Goal: Task Accomplishment & Management: Manage account settings

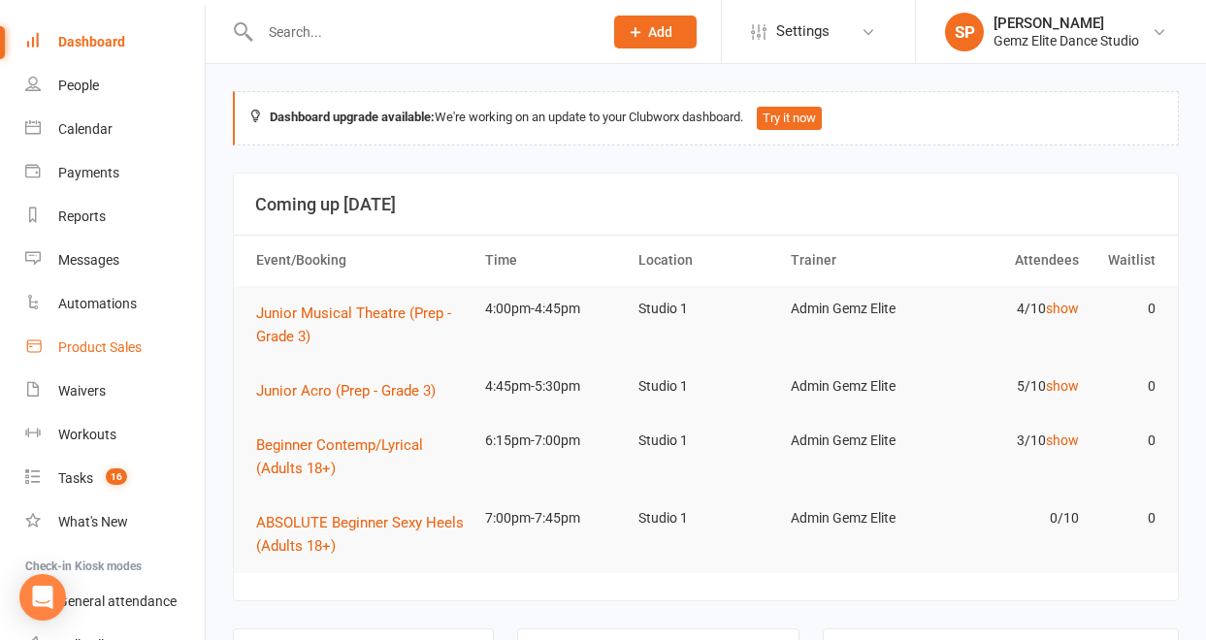
scroll to position [71, 0]
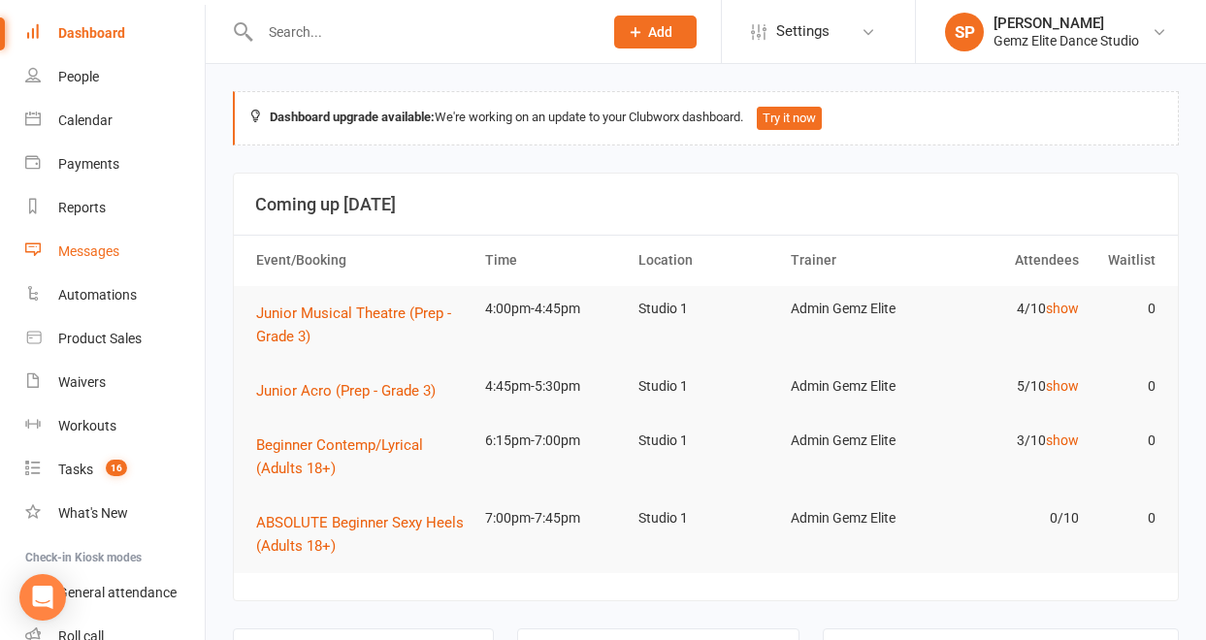
click at [75, 252] on div "Messages" at bounding box center [88, 252] width 61 height 16
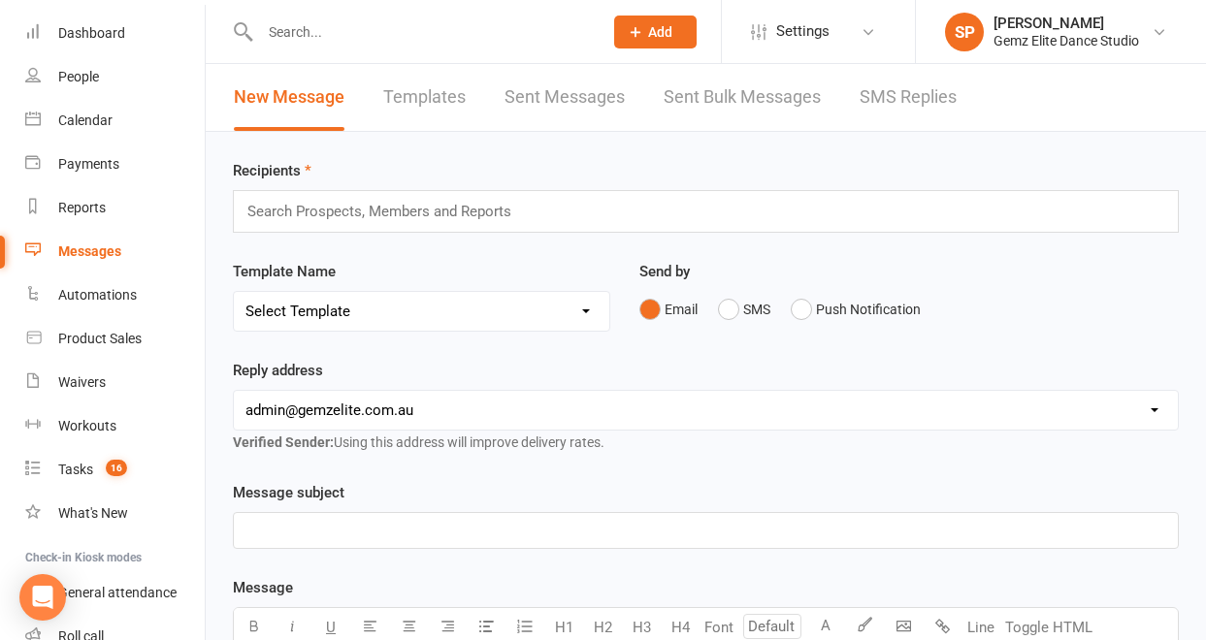
click at [445, 95] on link "Templates" at bounding box center [424, 97] width 82 height 67
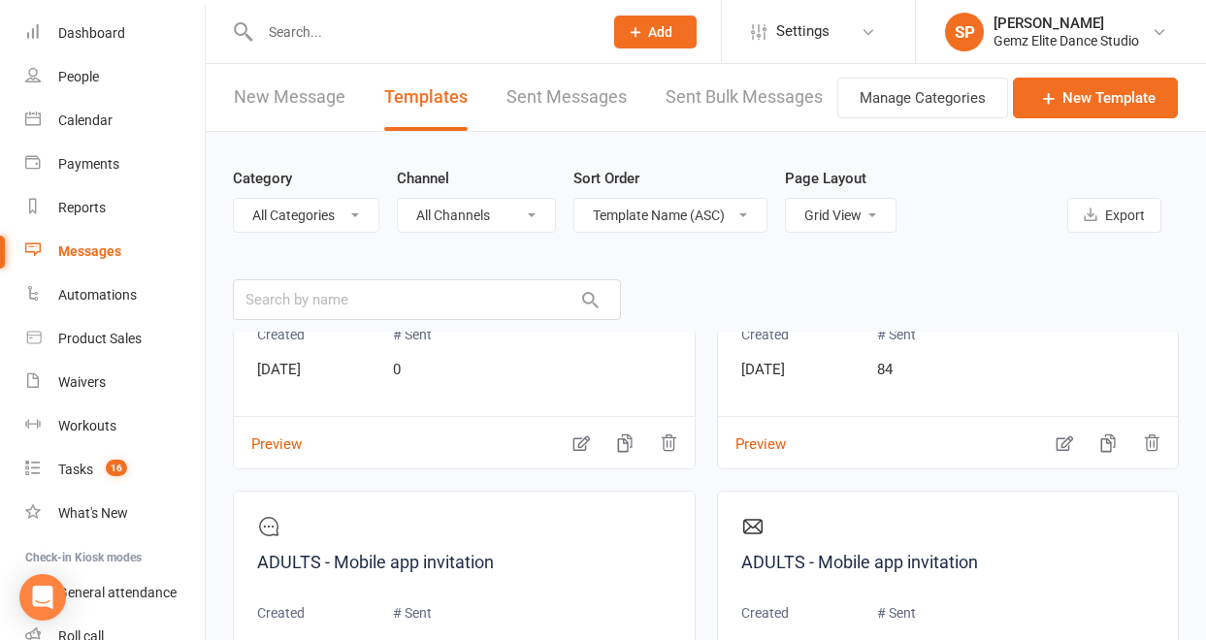
scroll to position [149, 0]
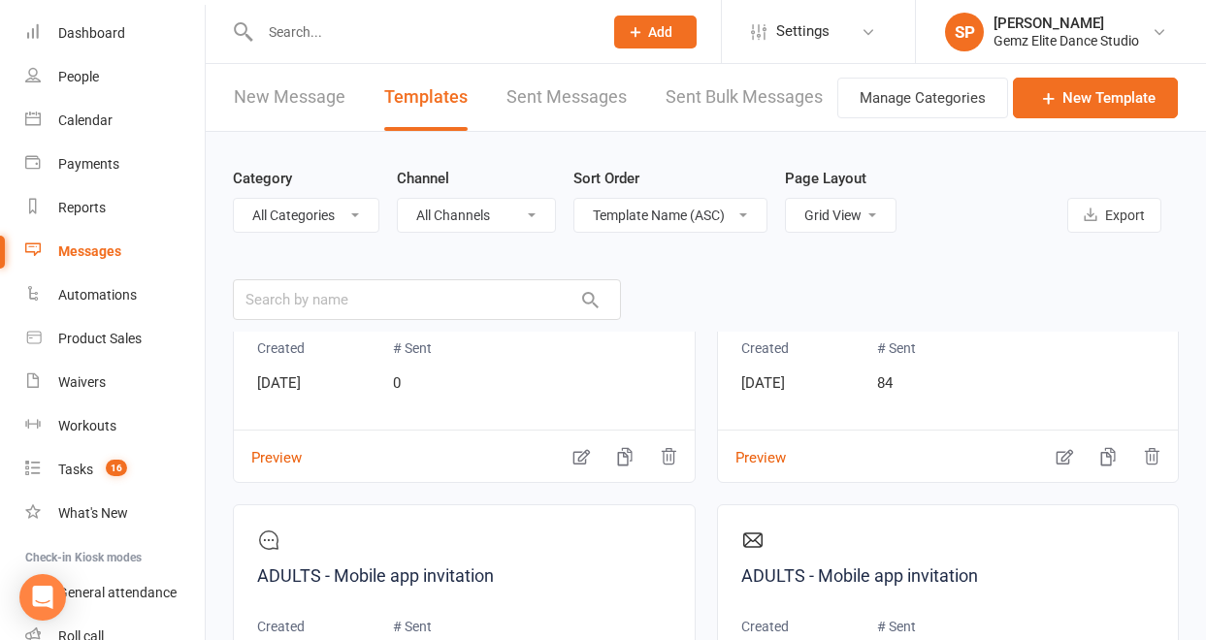
click at [877, 210] on select "List View Grid View" at bounding box center [841, 215] width 110 height 33
select select "list"
click at [786, 199] on select "List View Grid View" at bounding box center [841, 215] width 110 height 33
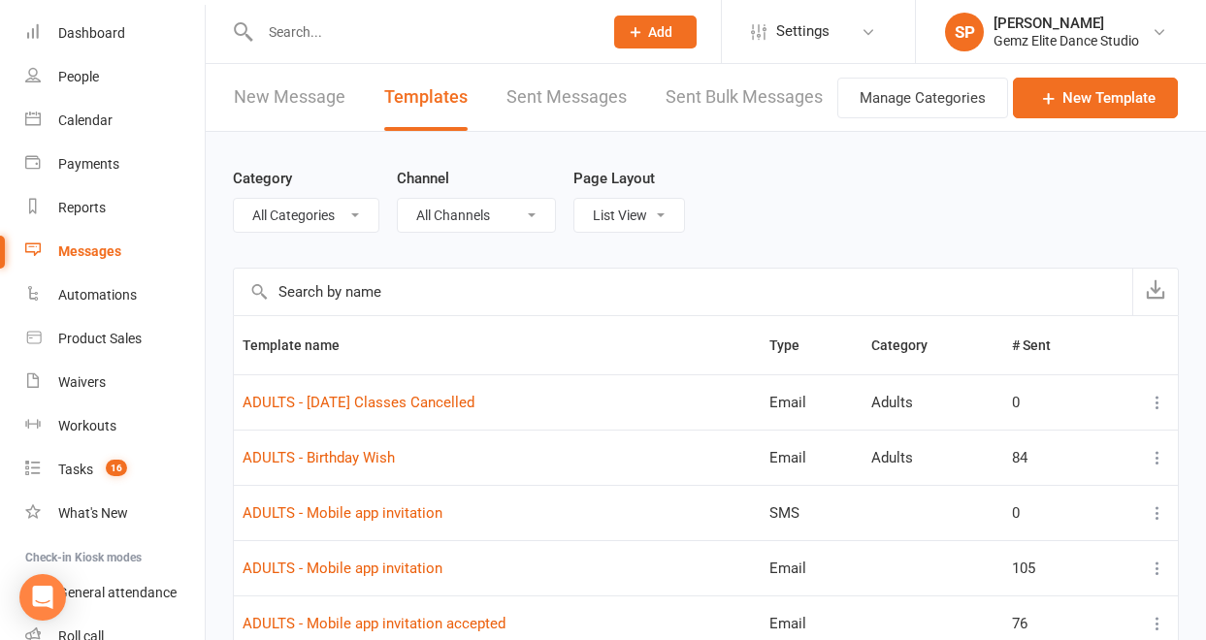
scroll to position [0, 0]
click at [354, 214] on select "All Categories (No category) Absentees Adults General Payments Prospects Public…" at bounding box center [306, 215] width 145 height 33
select select "11685"
click at [234, 199] on select "All Categories (No category) Absentees Adults General Payments Prospects Public…" at bounding box center [306, 215] width 145 height 33
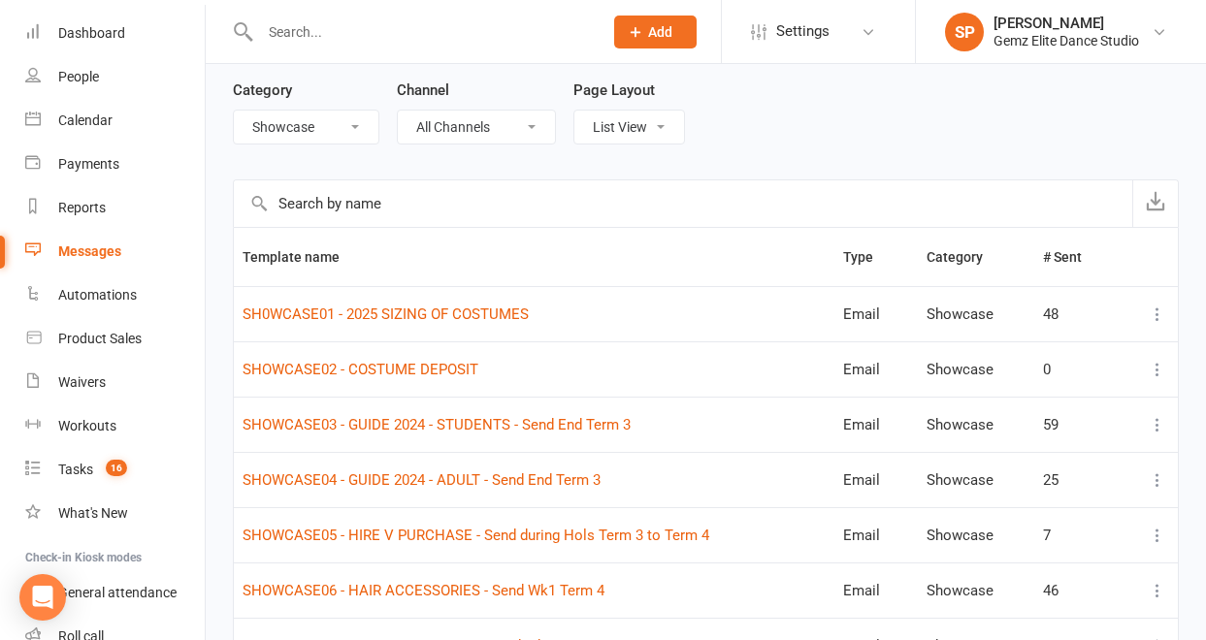
scroll to position [96, 0]
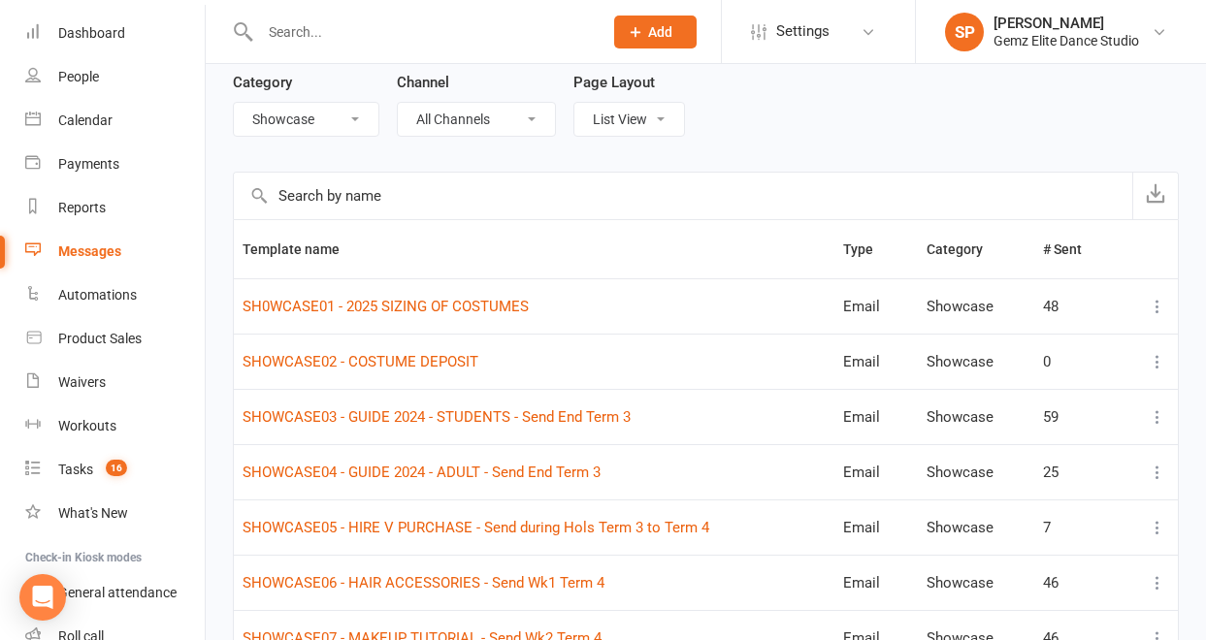
click at [1154, 360] on icon at bounding box center [1157, 361] width 19 height 19
click at [1105, 430] on link "Edit" at bounding box center [1057, 438] width 192 height 39
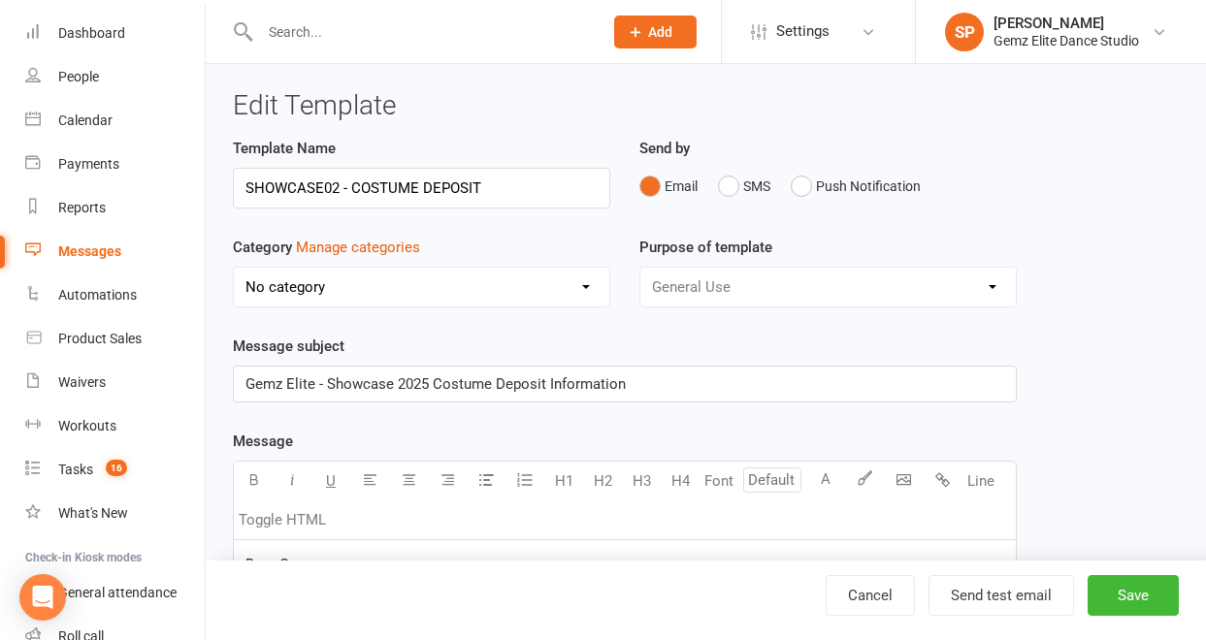
select select "11685"
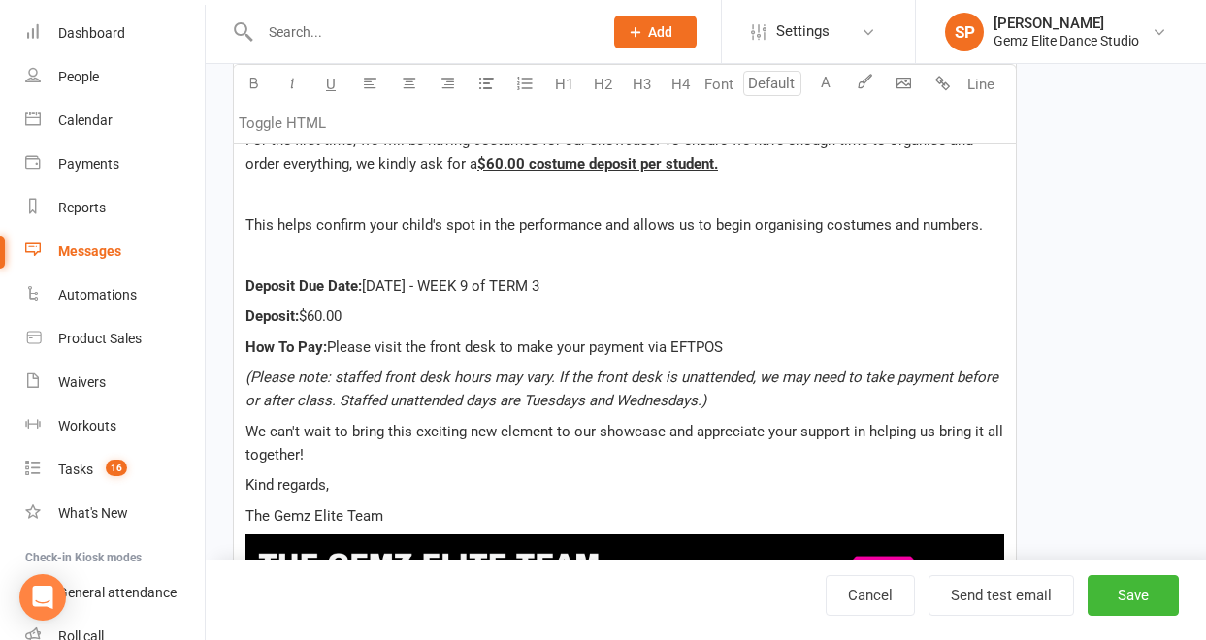
scroll to position [543, 0]
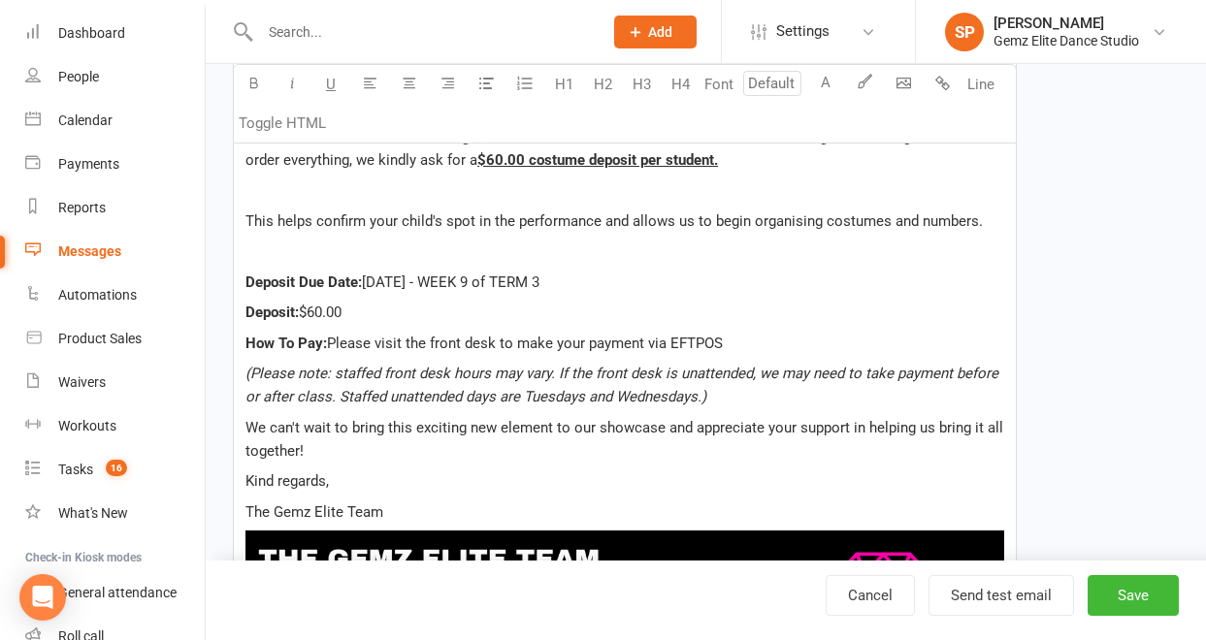
click at [746, 395] on p "(Please note: staffed front desk hours may vary. If the front desk is unattende…" at bounding box center [624, 385] width 759 height 47
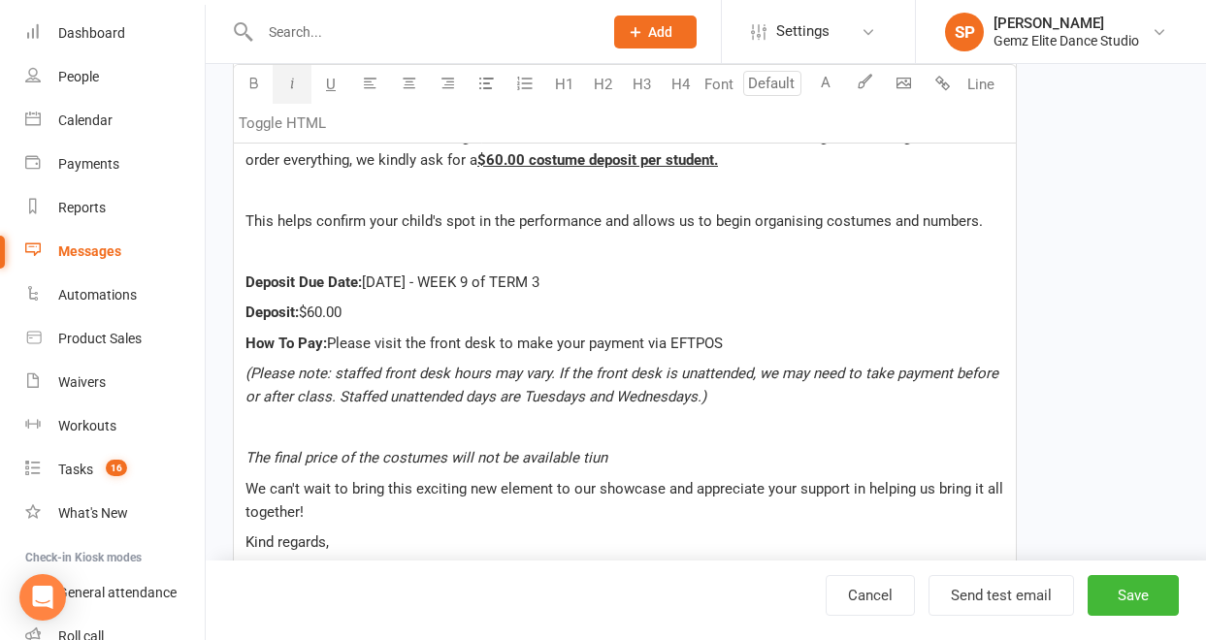
click at [580, 465] on span "The final price of the costumes will not be available tiun" at bounding box center [426, 457] width 362 height 17
click at [580, 465] on span "The final price of the costumes will not be available un" at bounding box center [421, 457] width 353 height 17
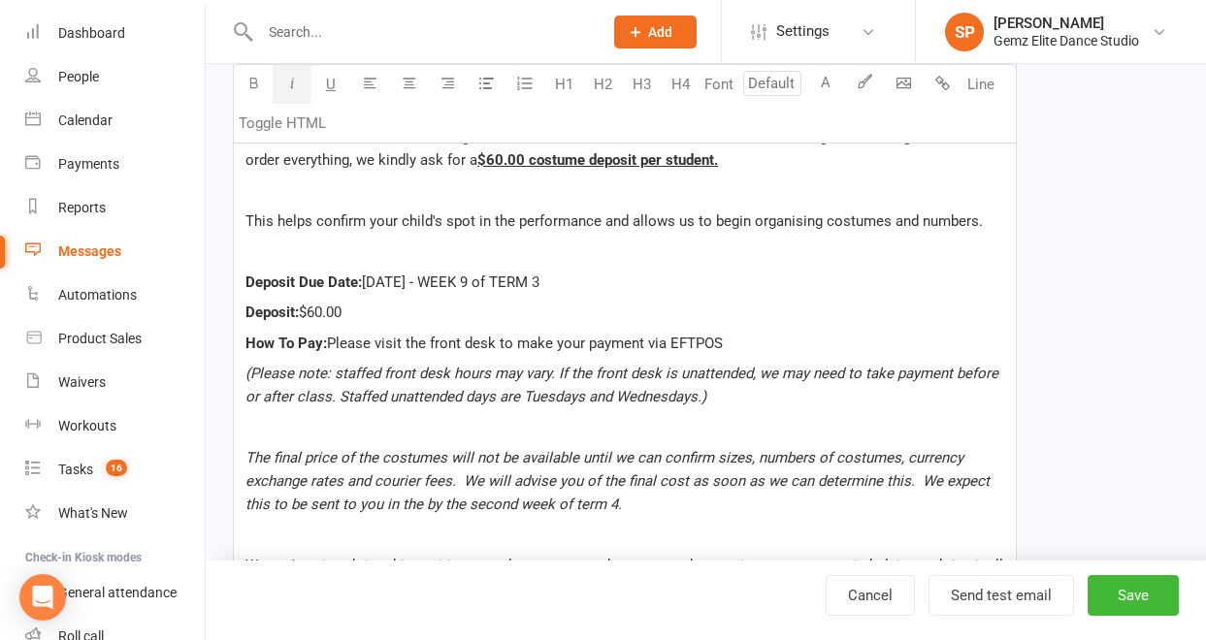
click at [407, 440] on div "Dear Grown-ups We are so excited to begin planning for our Gemz Elite Showcase …" at bounding box center [625, 406] width 782 height 819
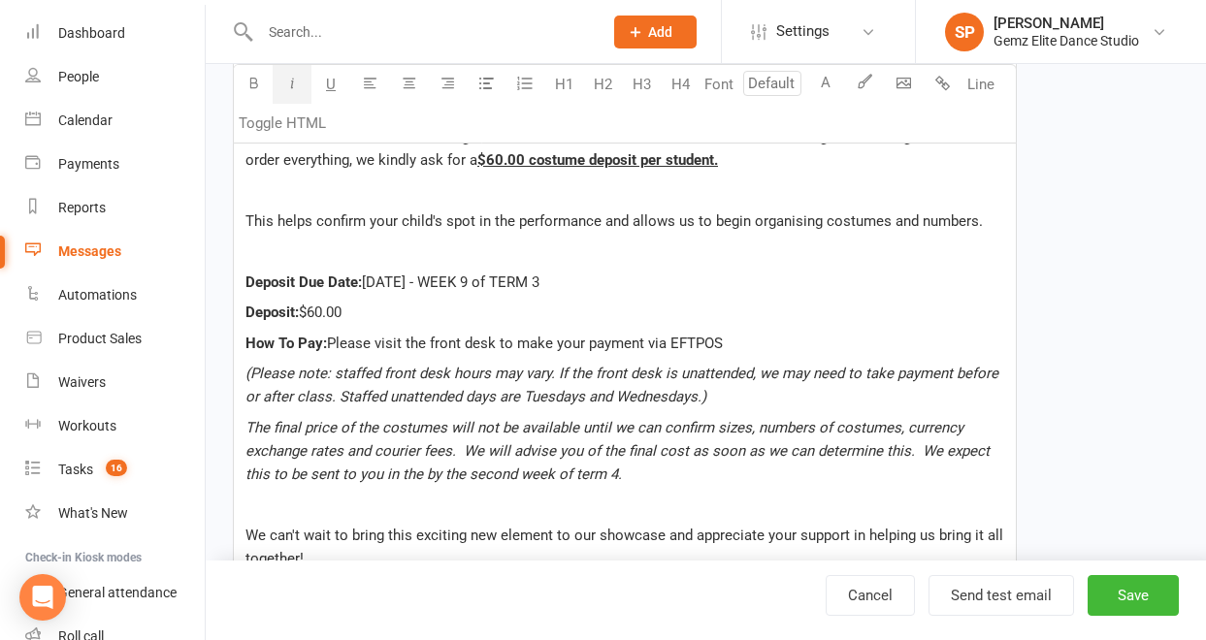
click at [642, 483] on p "The final price of the costumes will not be available until we can confirm size…" at bounding box center [624, 451] width 759 height 70
click at [487, 505] on p "﻿" at bounding box center [624, 504] width 759 height 23
click at [422, 477] on span "The final price of the costumes will not be available until we can confirm size…" at bounding box center [619, 451] width 748 height 64
click at [357, 504] on p "﻿" at bounding box center [624, 504] width 759 height 23
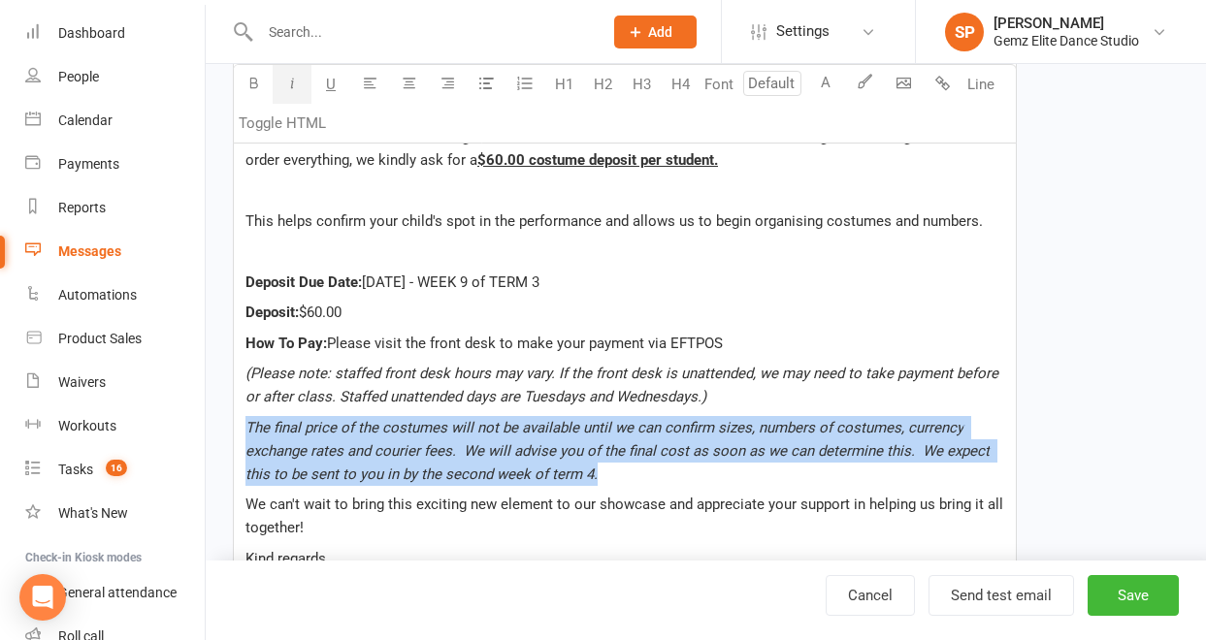
drag, startPoint x: 608, startPoint y: 469, endPoint x: 228, endPoint y: 426, distance: 382.7
click at [228, 426] on div "Template Name SHOWCASE02 - COSTUME DEPOSIT Send by Email SMS Push Notification …" at bounding box center [624, 313] width 813 height 1438
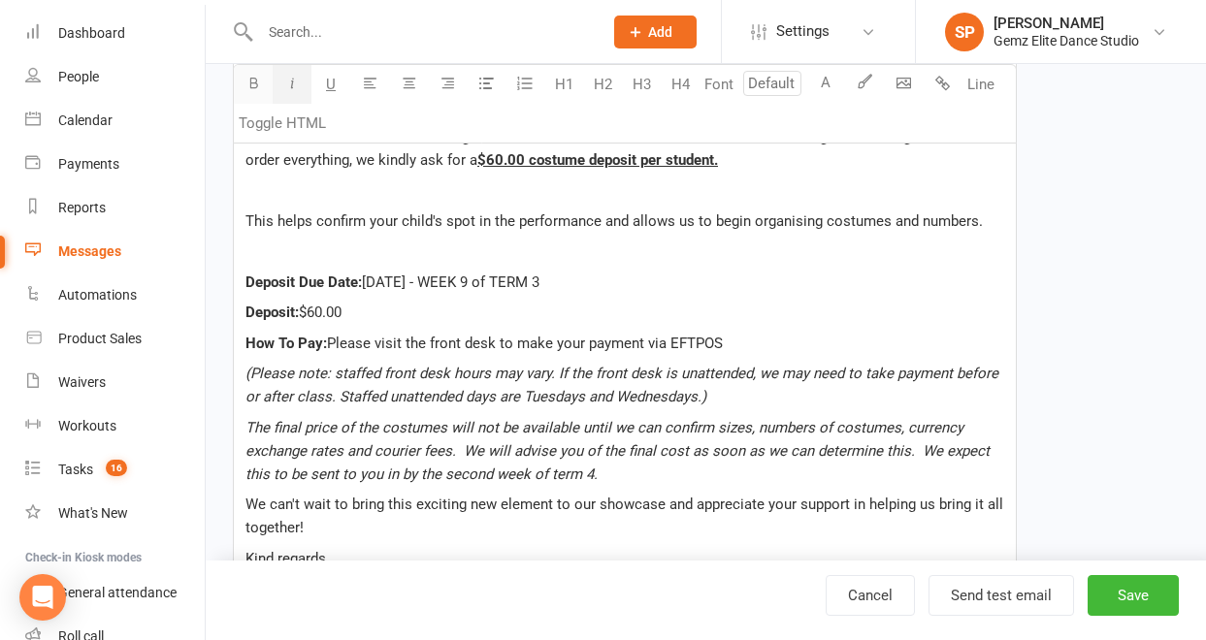
click at [249, 84] on icon "button" at bounding box center [253, 83] width 15 height 15
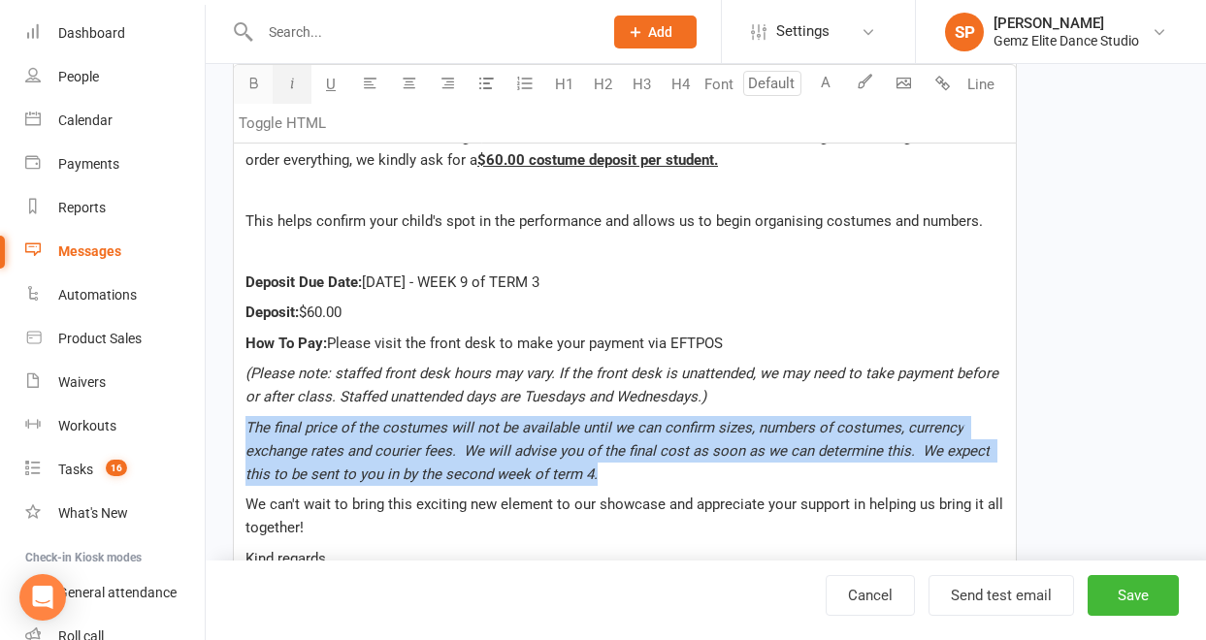
click at [255, 88] on icon "button" at bounding box center [253, 83] width 15 height 15
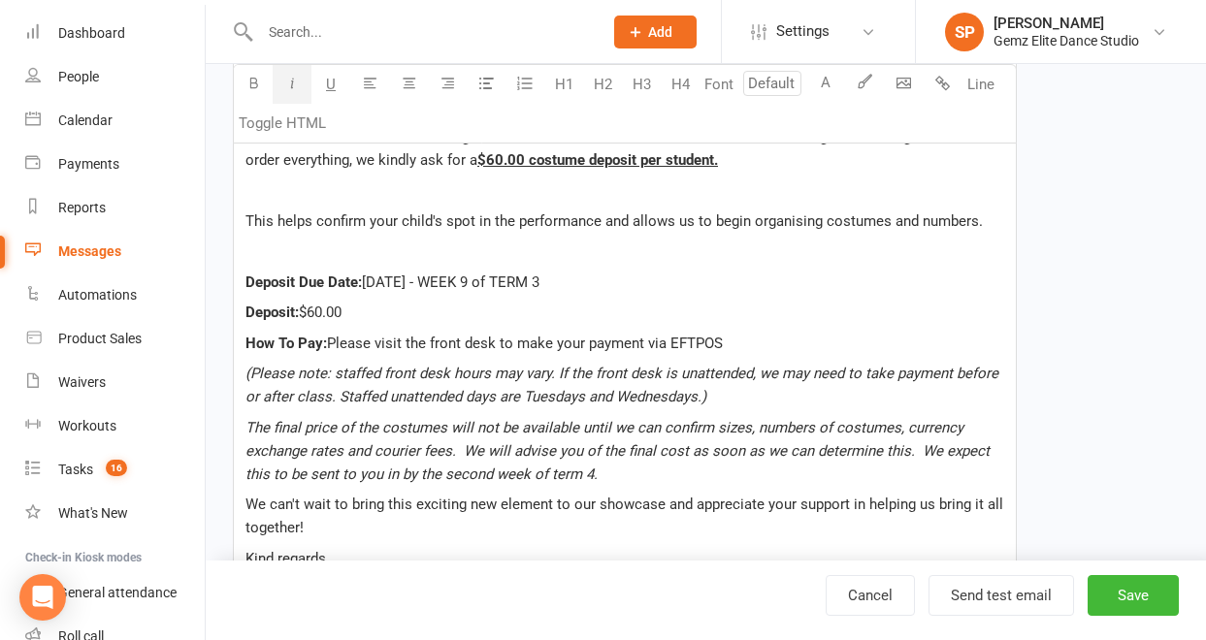
click at [291, 82] on icon "button" at bounding box center [292, 83] width 15 height 15
click at [558, 400] on span "(Please note: staffed front desk hours may vary. If the front desk is unattende…" at bounding box center [623, 385] width 757 height 41
click at [396, 480] on span "The final price of the costumes will not be available until we can confirm size…" at bounding box center [619, 451] width 748 height 64
click at [620, 480] on p "The final price of the costumes will not be available until we can confirm size…" at bounding box center [624, 451] width 759 height 70
click at [728, 398] on p "(Please note: staffed front desk hours may vary. If the front desk is unattende…" at bounding box center [624, 385] width 759 height 47
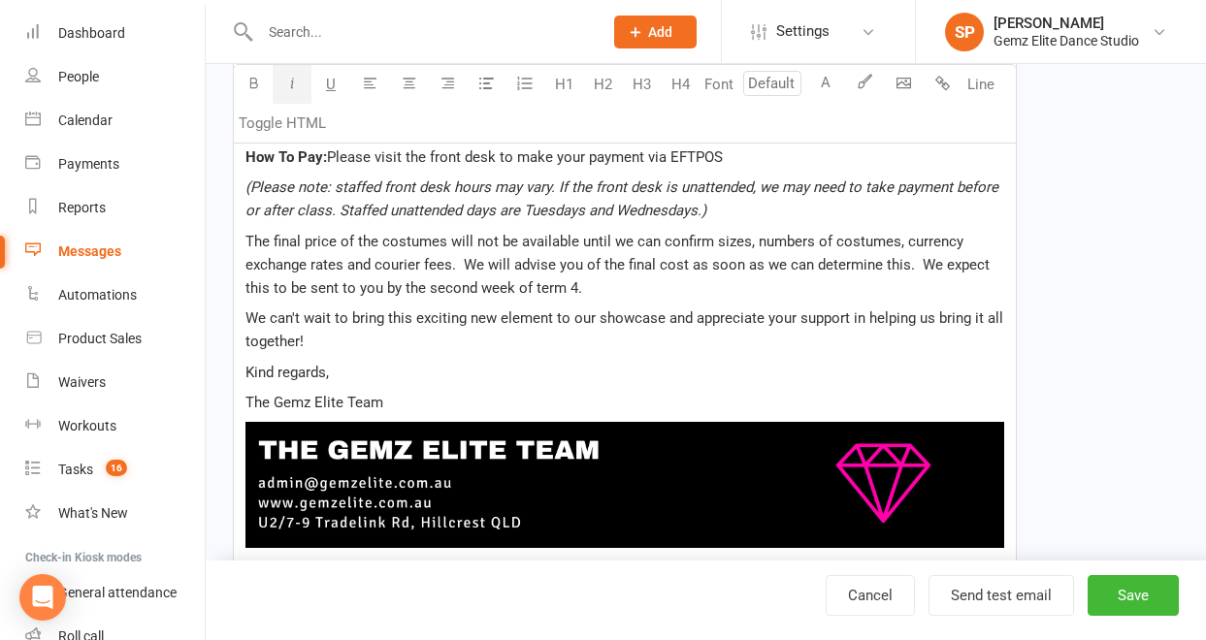
scroll to position [737, 0]
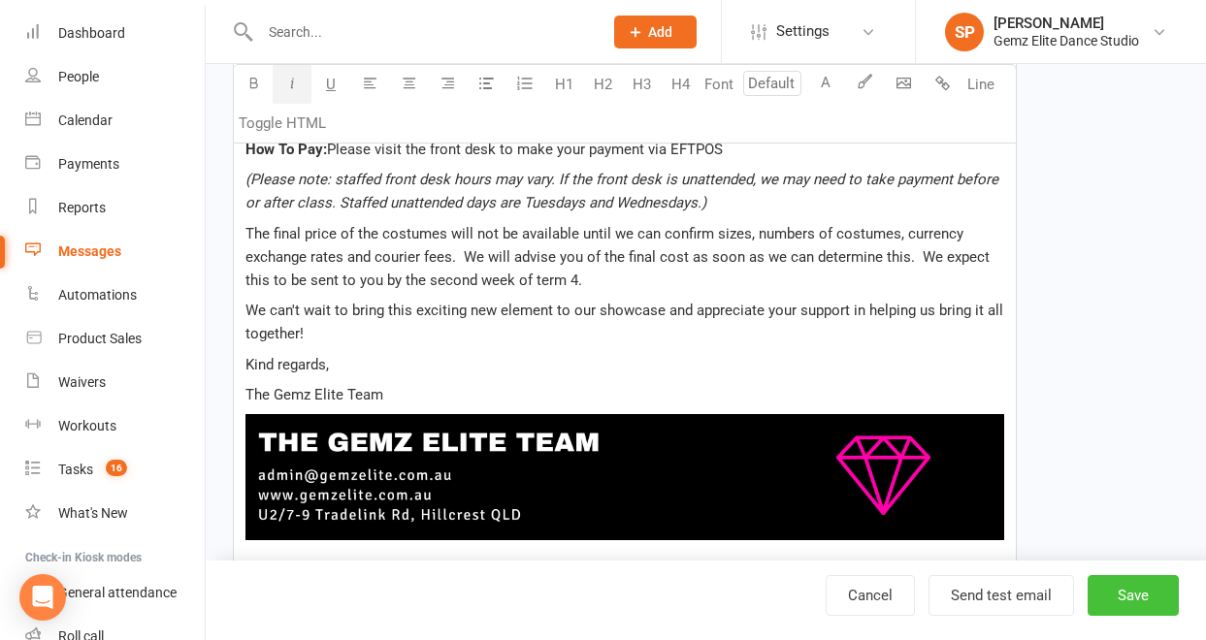
click at [1130, 596] on button "Save" at bounding box center [1133, 595] width 91 height 41
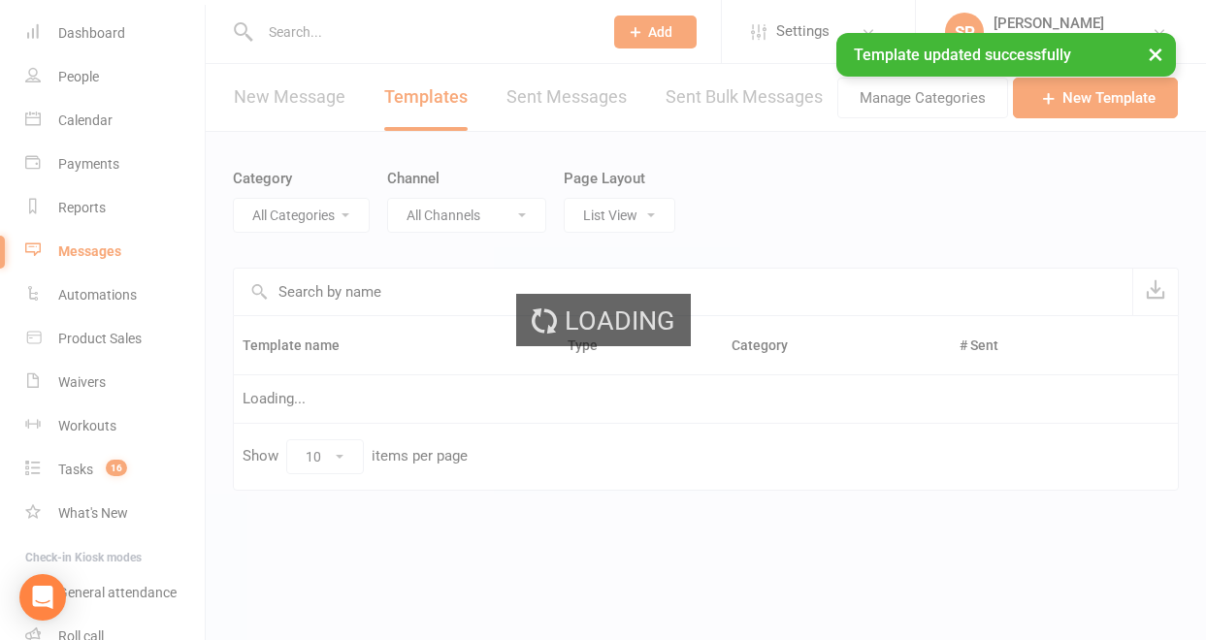
select select "11685"
